Goal: Information Seeking & Learning: Learn about a topic

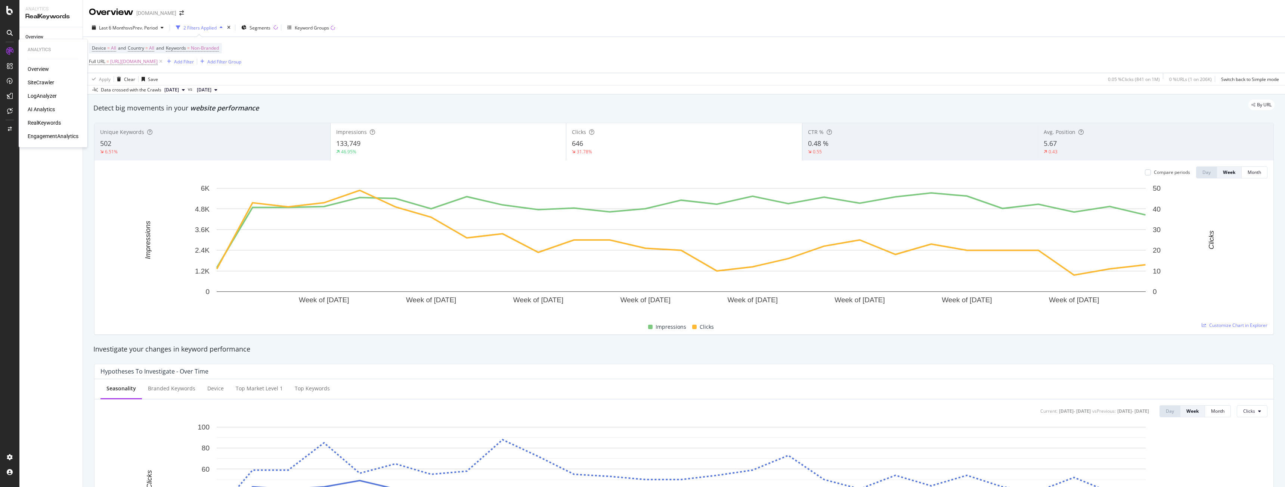
click at [33, 67] on div "Overview" at bounding box center [38, 68] width 21 height 7
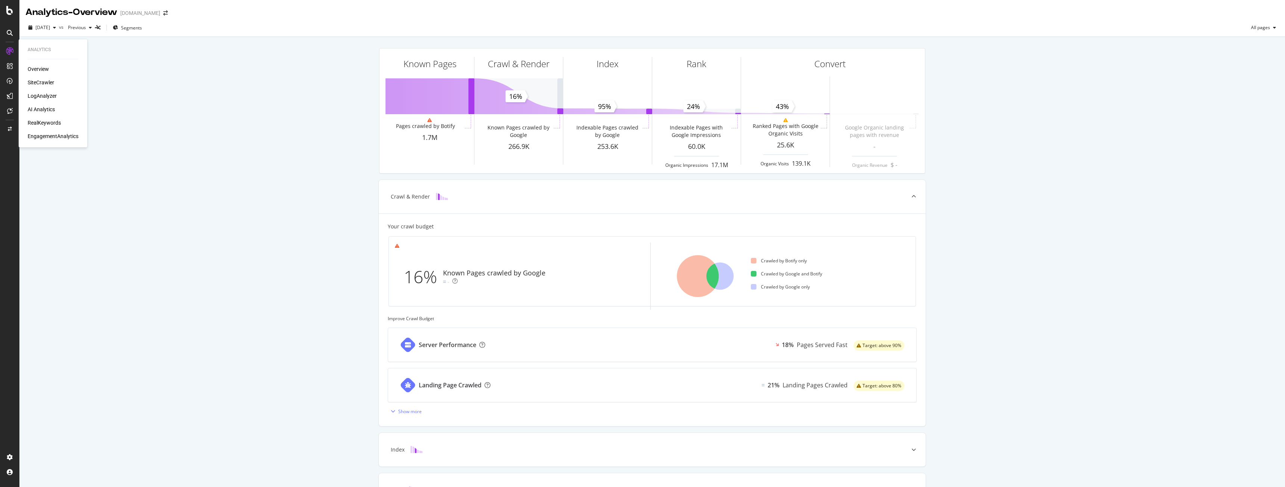
click at [34, 78] on div "Overview SiteCrawler LogAnalyzer AI Analytics RealKeywords EngagementAnalytics" at bounding box center [53, 102] width 51 height 75
click at [36, 82] on div "SiteCrawler" at bounding box center [41, 82] width 27 height 7
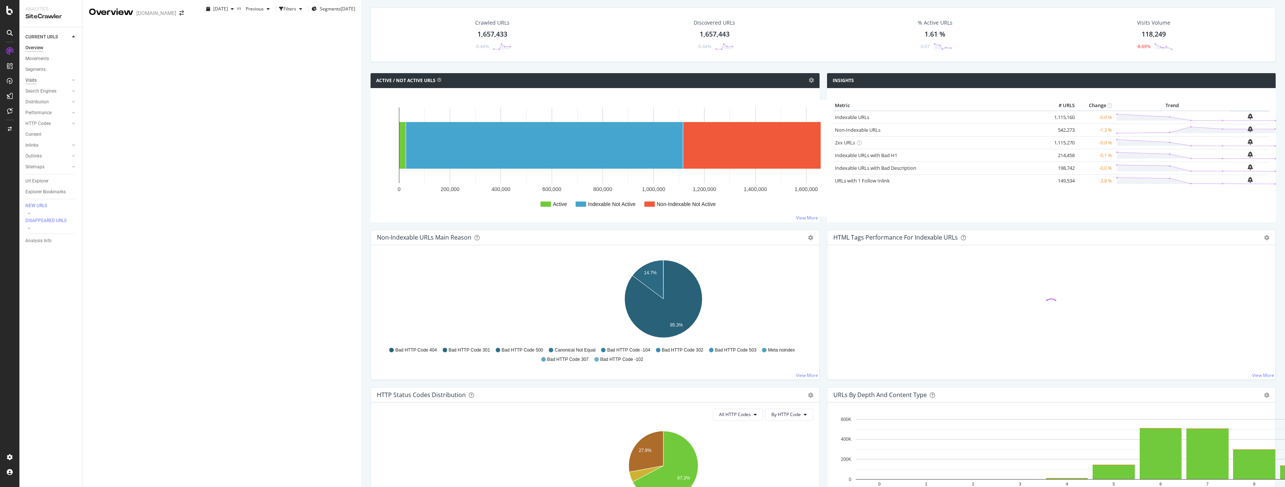
drag, startPoint x: 35, startPoint y: 72, endPoint x: 36, endPoint y: 77, distance: 4.6
click at [35, 72] on div "Segments" at bounding box center [35, 70] width 20 height 8
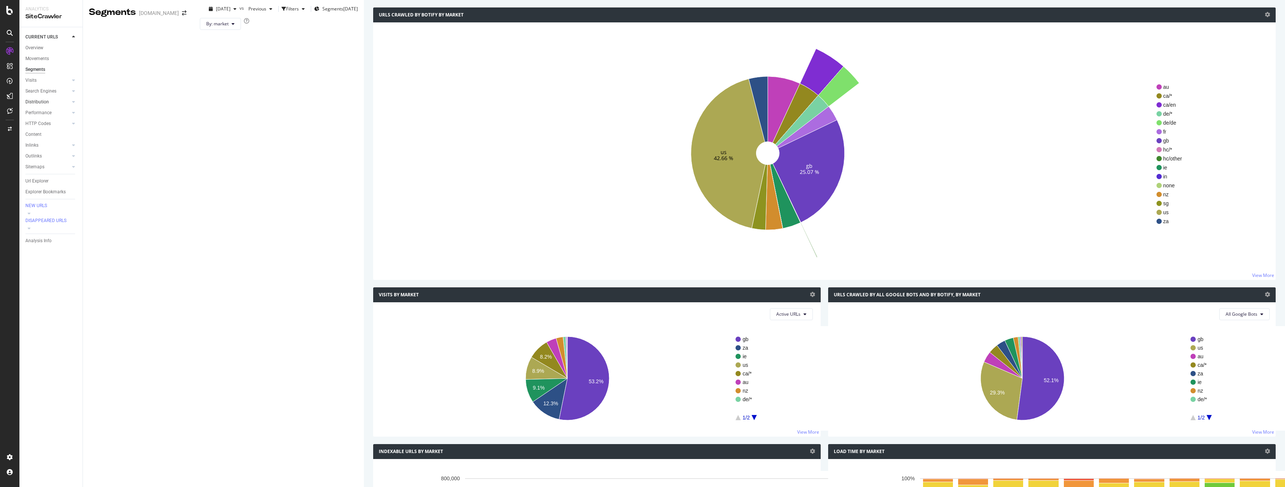
click at [58, 103] on link "Distribution" at bounding box center [47, 102] width 44 height 8
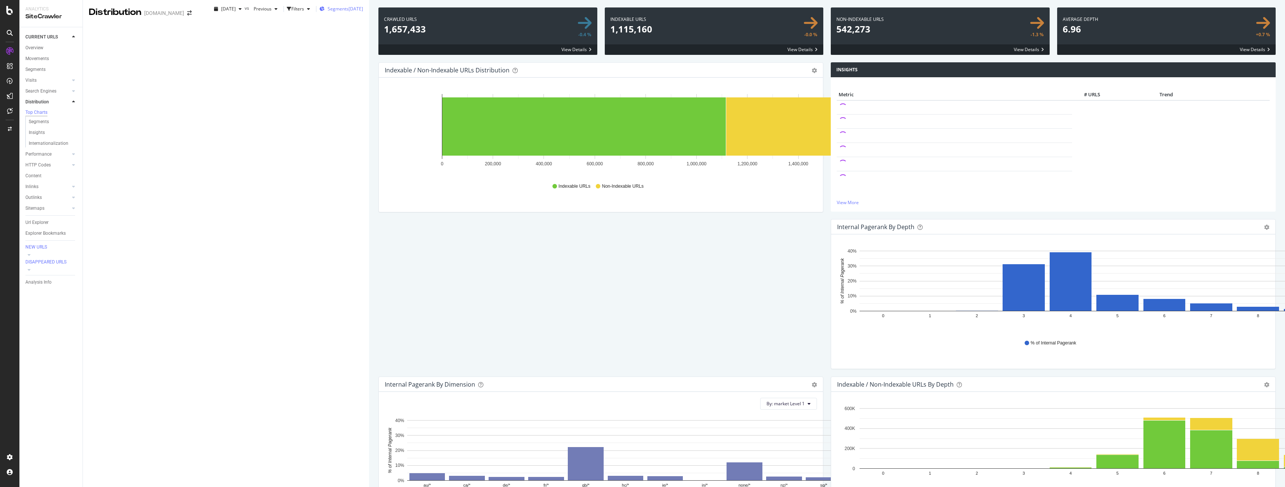
click at [319, 12] on div "Segments [DATE]" at bounding box center [341, 9] width 44 height 6
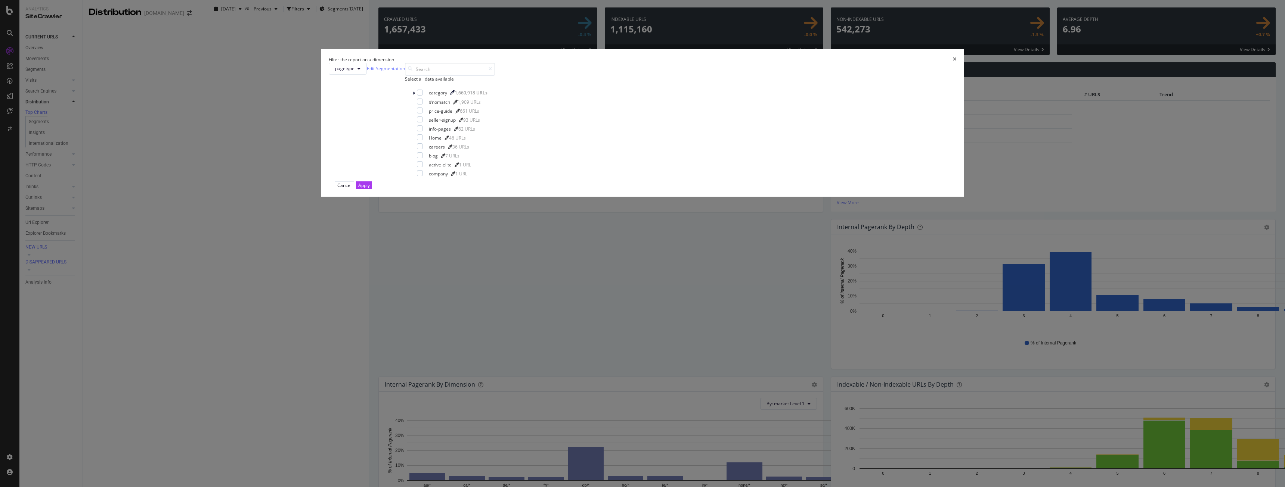
click at [321, 35] on div "Filter the report on a dimension pagetype Edit Segmentation Select all data ava…" at bounding box center [642, 243] width 1285 height 487
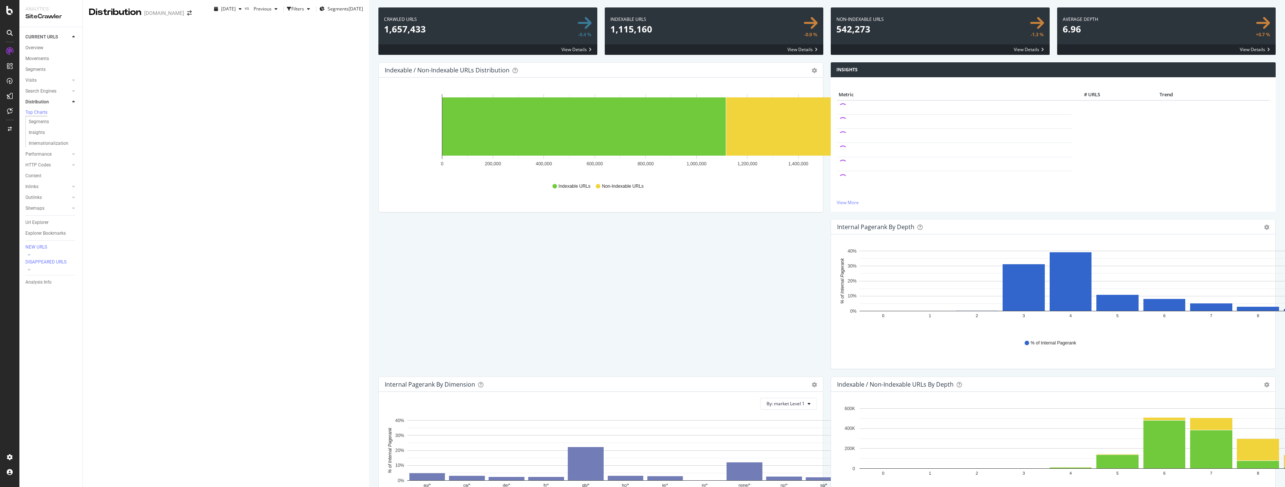
scroll to position [224, 0]
click at [1050, 468] on rect "A chart." at bounding box center [1071, 468] width 42 height 1
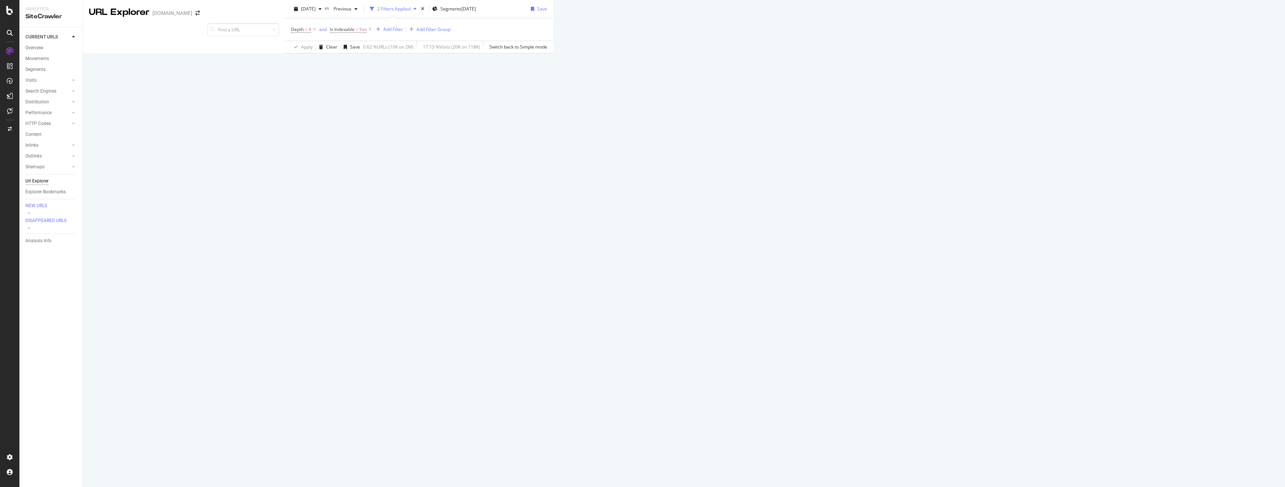
scroll to position [822, 0]
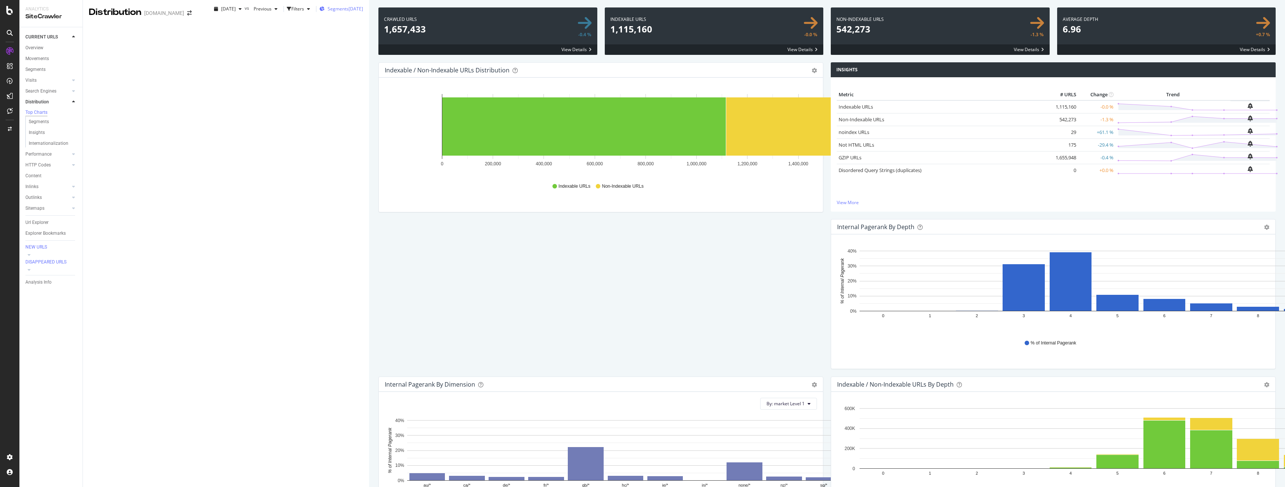
click at [328, 12] on span "Segments" at bounding box center [338, 9] width 21 height 6
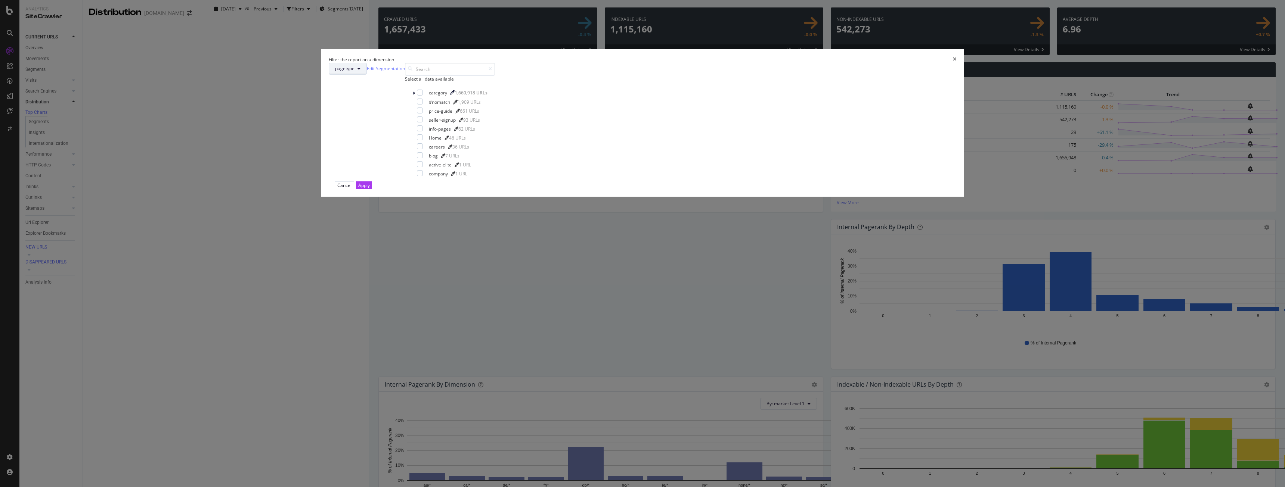
click at [367, 75] on button "pagetype" at bounding box center [348, 69] width 38 height 12
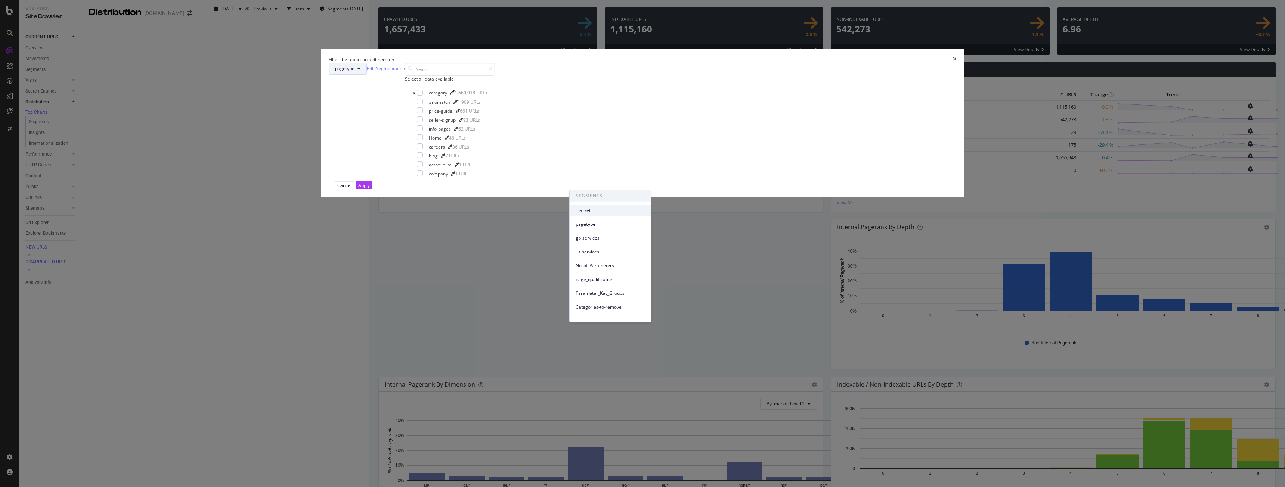
click at [598, 209] on span "market" at bounding box center [610, 210] width 69 height 7
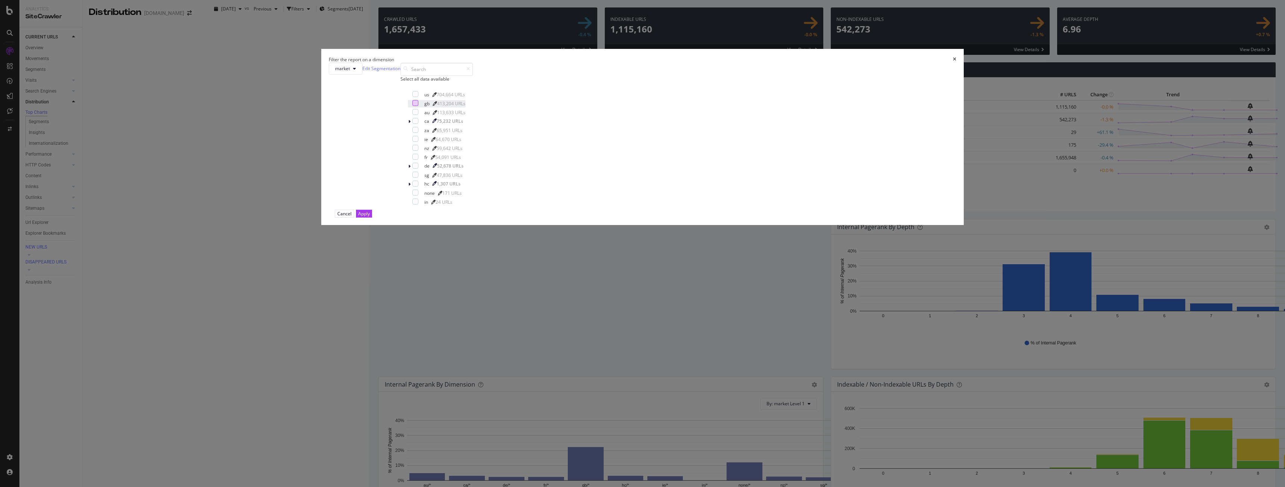
click at [418, 106] on div "modal" at bounding box center [415, 103] width 6 height 6
click at [372, 218] on button "Apply" at bounding box center [364, 214] width 16 height 8
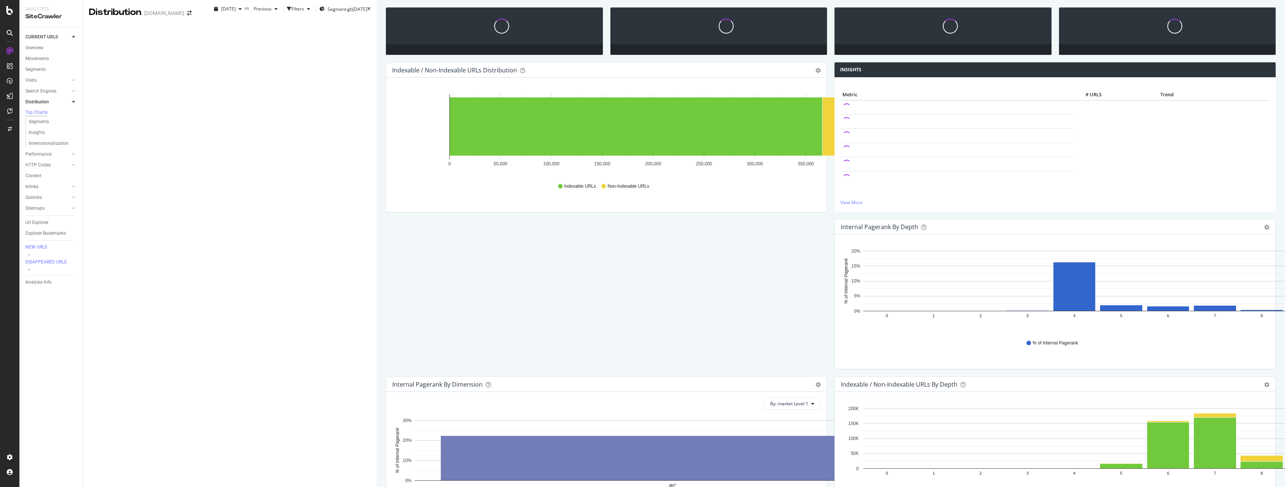
scroll to position [112, 0]
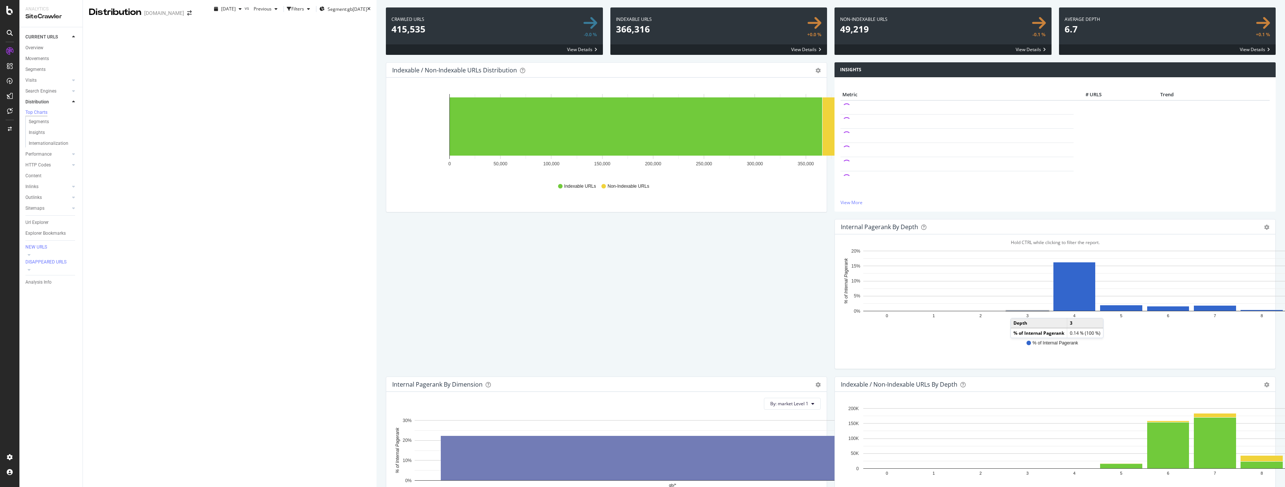
click at [1006, 311] on rect "A chart." at bounding box center [1027, 311] width 43 height 1
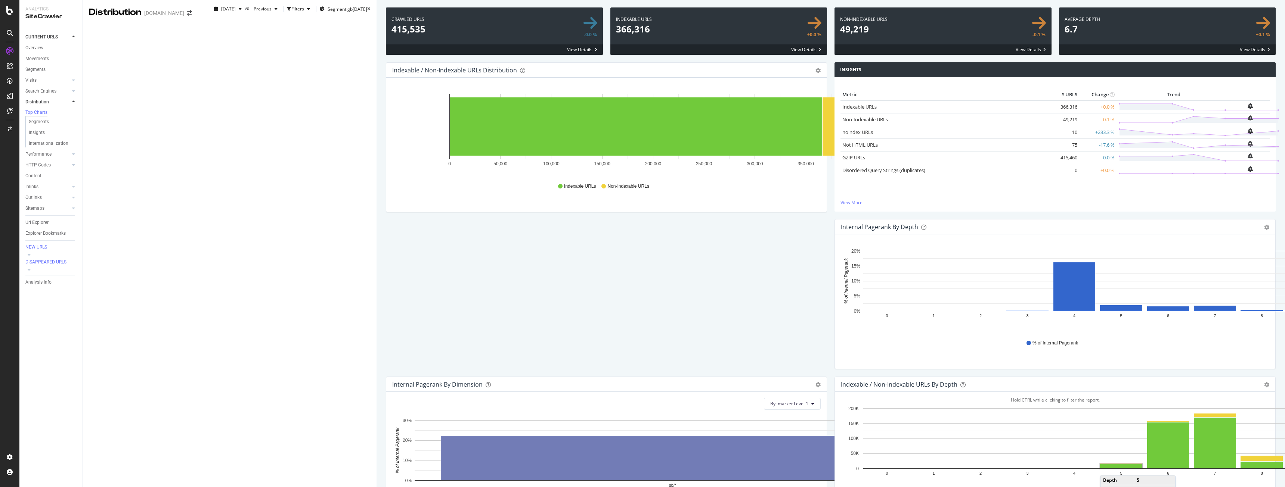
click at [1100, 464] on rect "A chart." at bounding box center [1121, 466] width 42 height 4
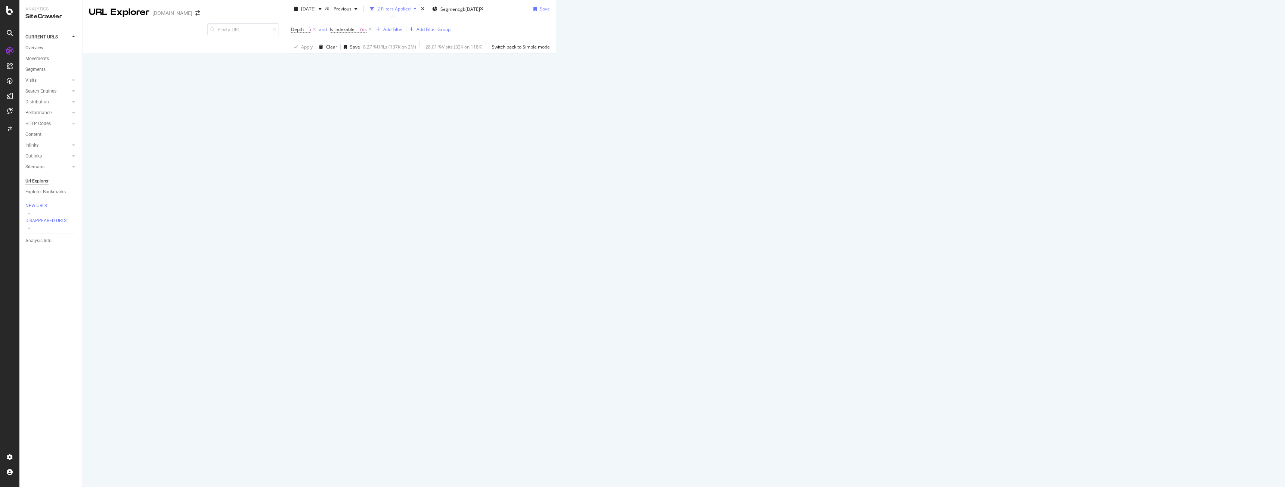
scroll to position [187, 0]
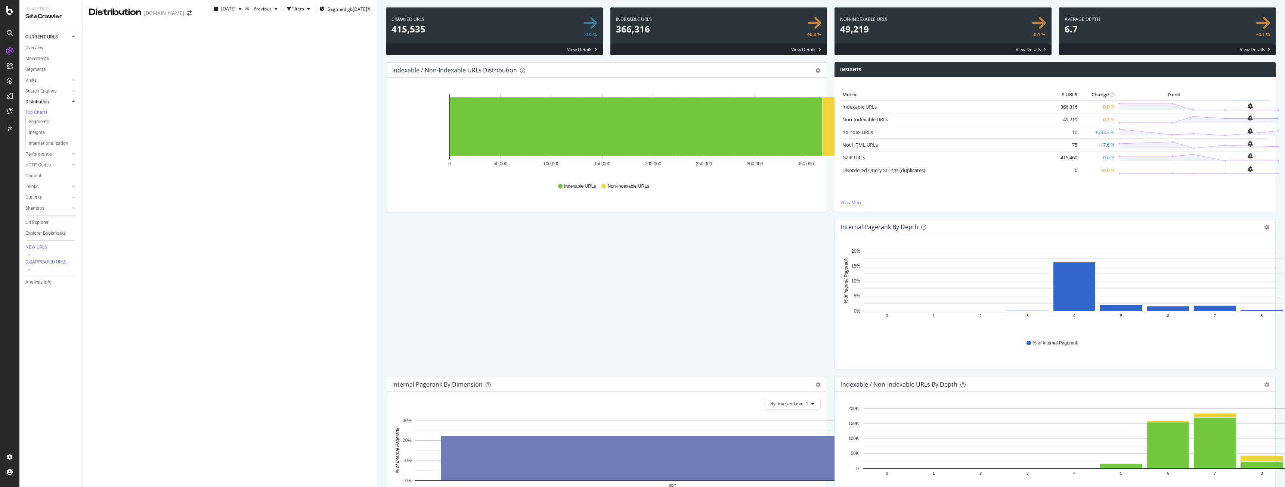
scroll to position [224, 0]
click at [1100, 464] on rect "A chart." at bounding box center [1121, 466] width 42 height 4
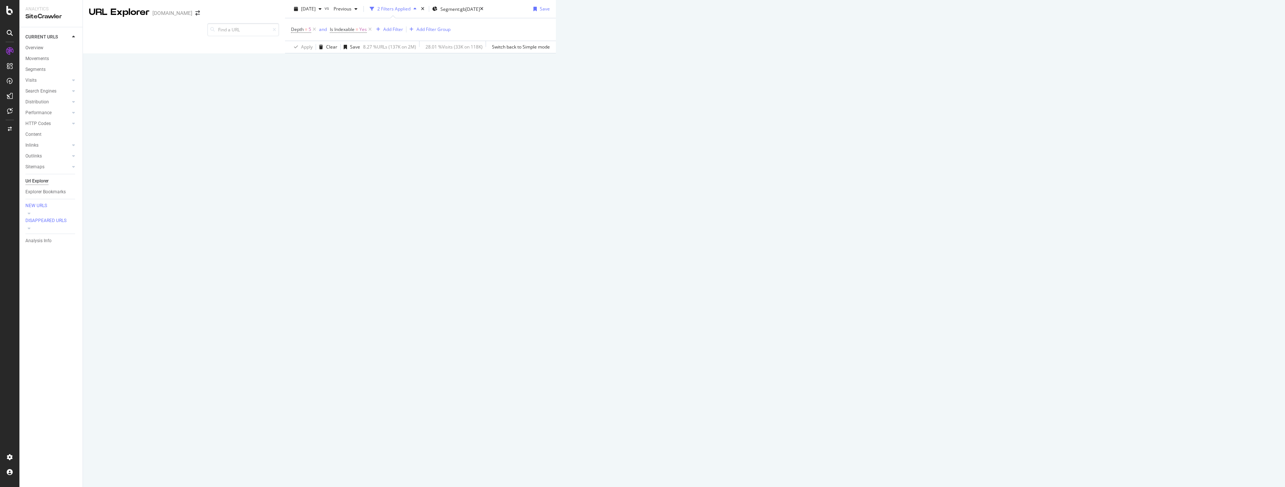
scroll to position [261, 0]
drag, startPoint x: 25, startPoint y: 289, endPoint x: 87, endPoint y: 253, distance: 71.2
click at [25, 289] on div "CURRENT URLS Overview Movements Segments Visits Analysis Orphan URLs Search Eng…" at bounding box center [50, 257] width 63 height 460
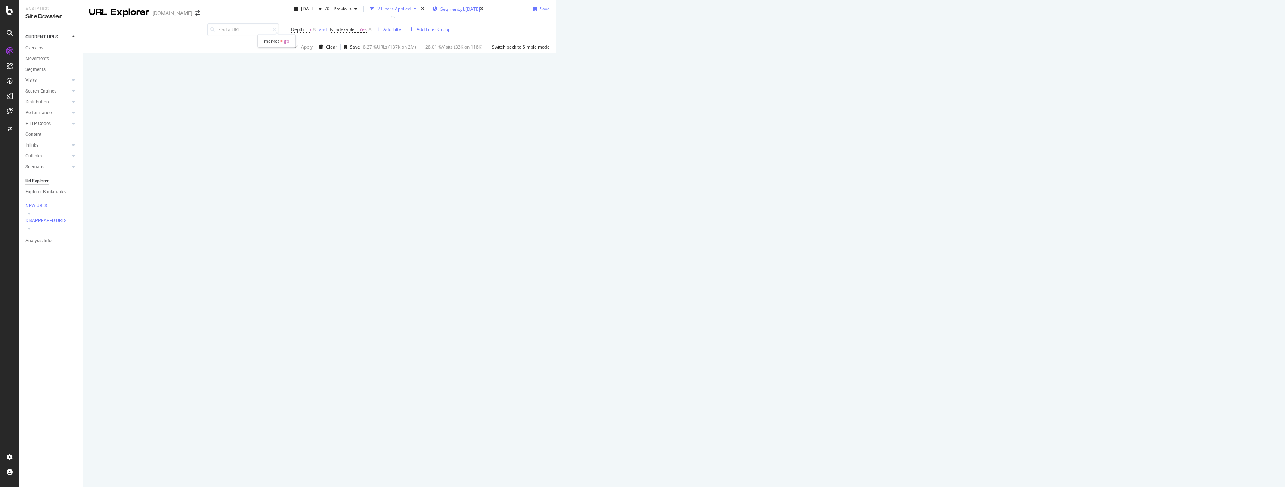
click at [440, 12] on span "Segment: gb" at bounding box center [452, 9] width 25 height 6
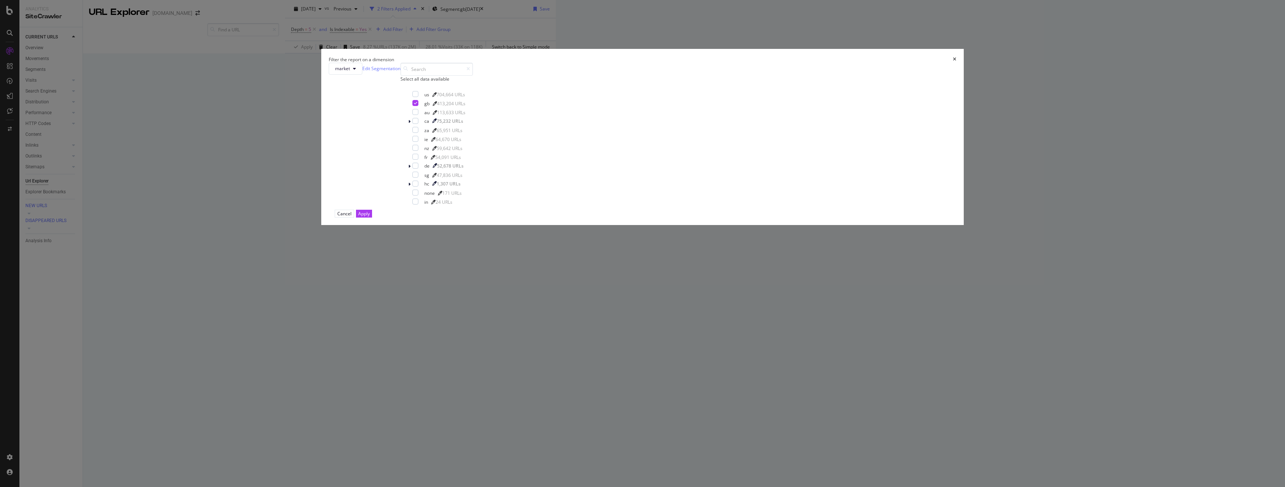
click at [250, 49] on div "Filter the report on a dimension market Edit Segmentation Select all data avail…" at bounding box center [642, 243] width 1285 height 487
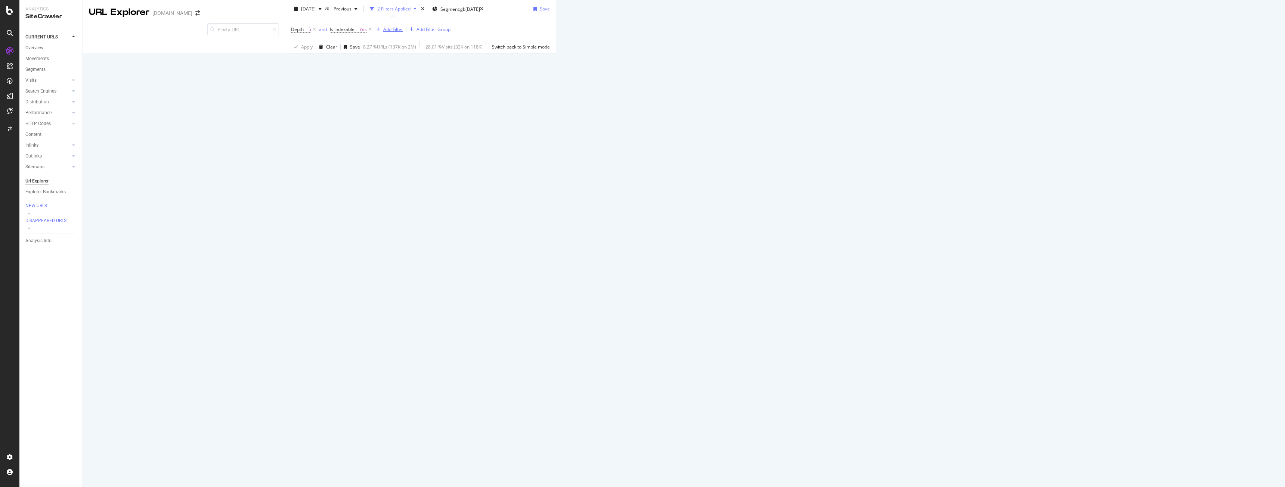
click at [383, 32] on div "Add Filter" at bounding box center [393, 29] width 20 height 6
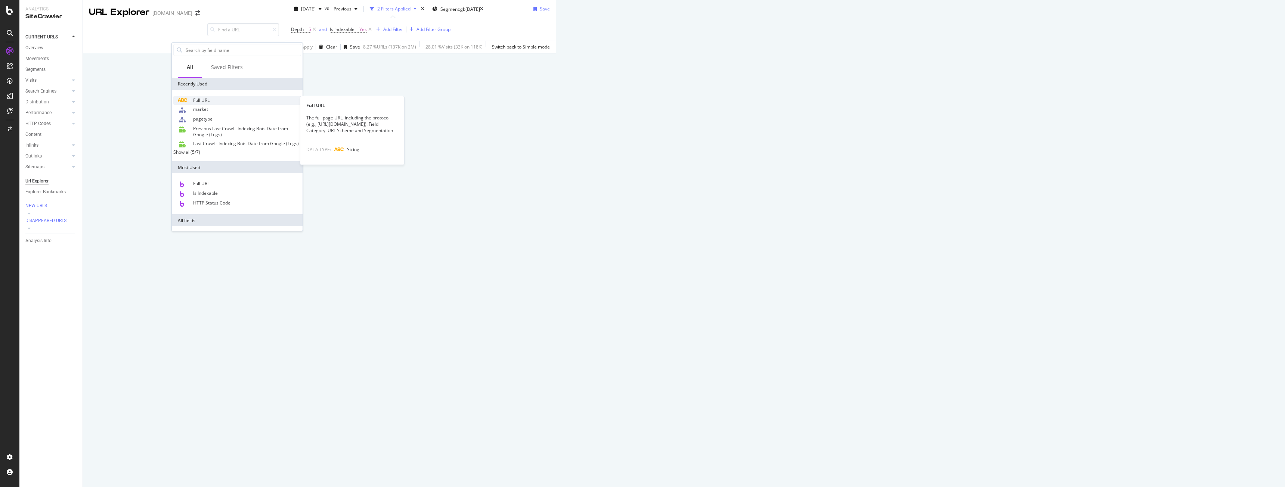
click at [221, 99] on div "Full URL" at bounding box center [237, 100] width 128 height 9
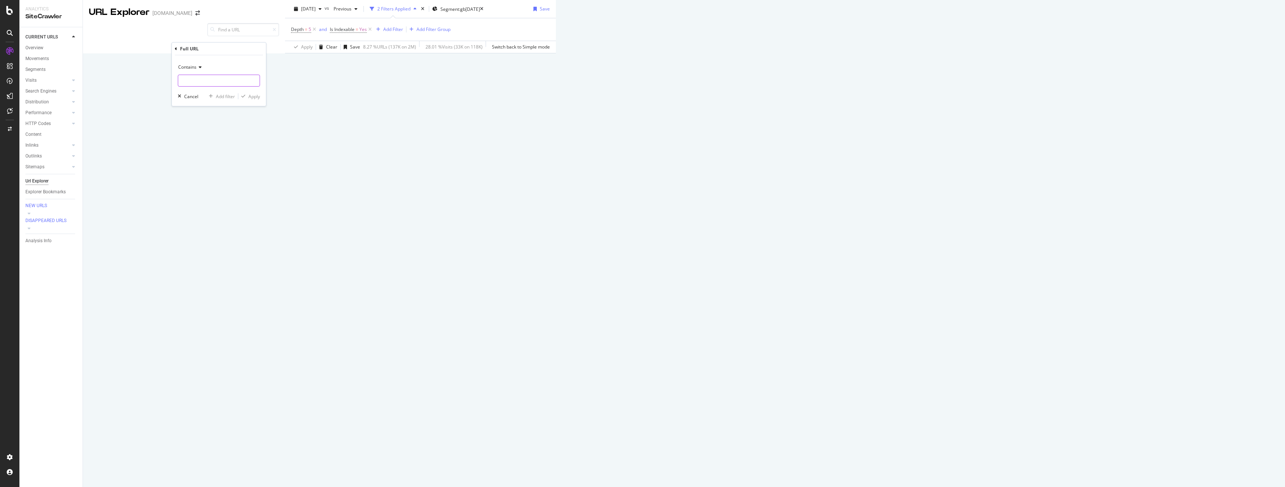
click at [227, 84] on input "text" at bounding box center [218, 81] width 81 height 12
type input "personal-trainer"
click at [253, 100] on div "Contains personal-trainer Cancel Add filter Apply" at bounding box center [219, 80] width 94 height 51
click at [253, 97] on div "Apply" at bounding box center [254, 96] width 12 height 6
drag, startPoint x: 194, startPoint y: 164, endPoint x: 563, endPoint y: 66, distance: 381.5
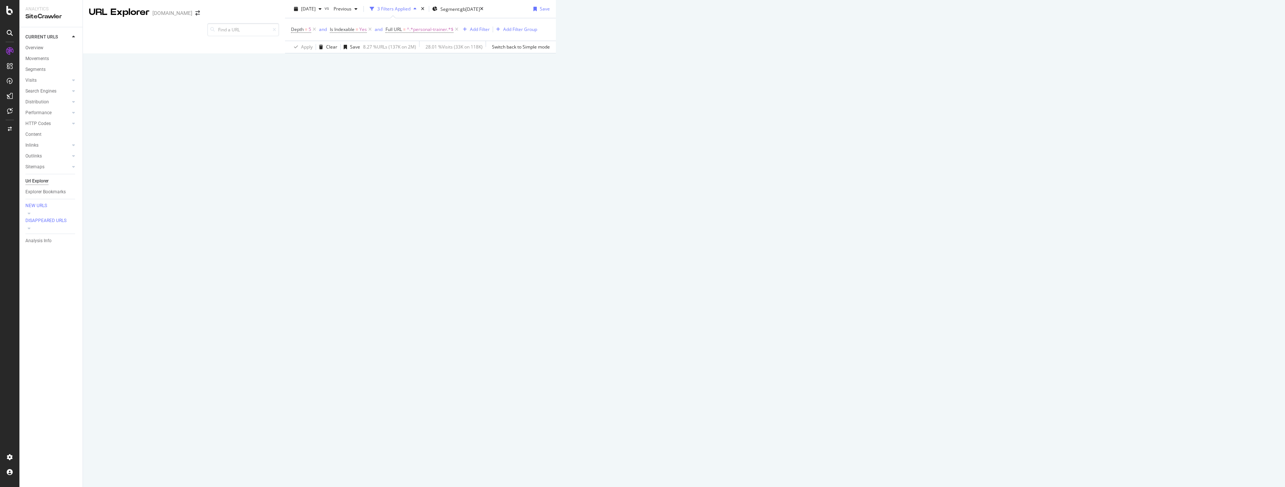
click at [556, 53] on div "Apply Clear Save 8.27 % URLs ( 137K on 2M ) 28.01 % Visits ( 33K on 118K ) Swit…" at bounding box center [420, 47] width 271 height 12
click at [744, 433] on span "Depth" at bounding box center [950, 436] width 413 height 7
click at [1169, 434] on div at bounding box center [1171, 435] width 4 height 2
click at [1169, 436] on div at bounding box center [1171, 437] width 4 height 2
click at [407, 35] on span "^.*personal-trainer.*$" at bounding box center [430, 29] width 47 height 10
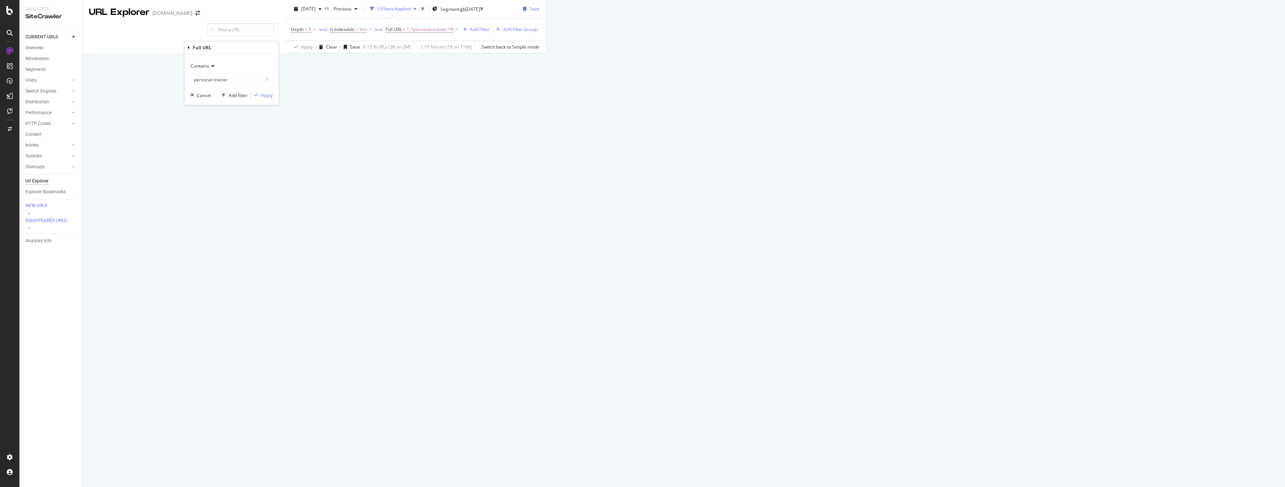
click at [197, 65] on span "Contains" at bounding box center [200, 66] width 18 height 6
click at [222, 84] on div "Equal to" at bounding box center [232, 82] width 80 height 10
paste input "[URL][DOMAIN_NAME]"
type input "[URL][DOMAIN_NAME]"
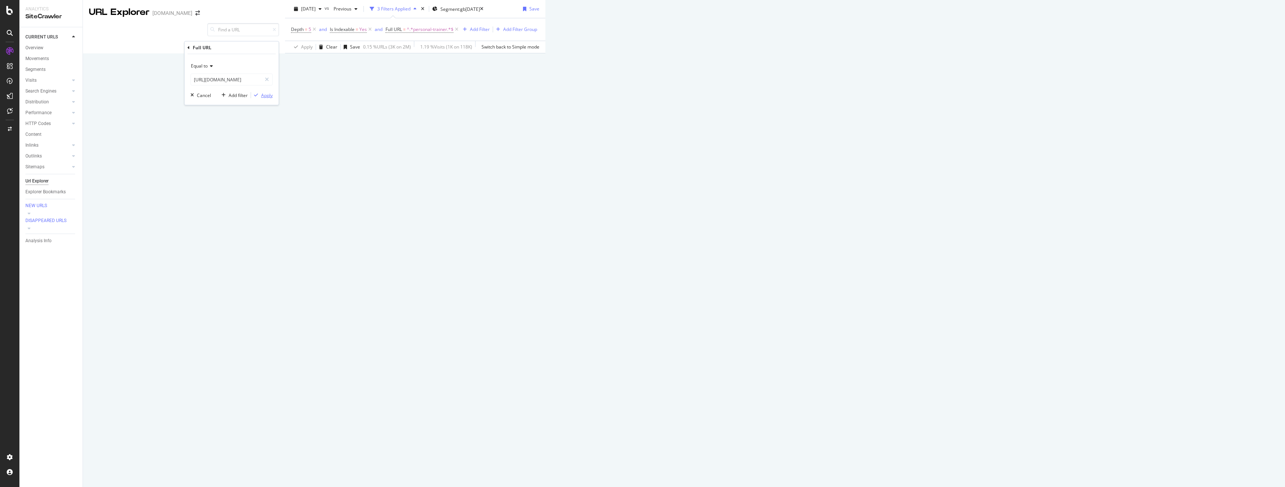
scroll to position [0, 0]
click at [269, 97] on div "Apply" at bounding box center [267, 95] width 12 height 6
